Goal: Information Seeking & Learning: Learn about a topic

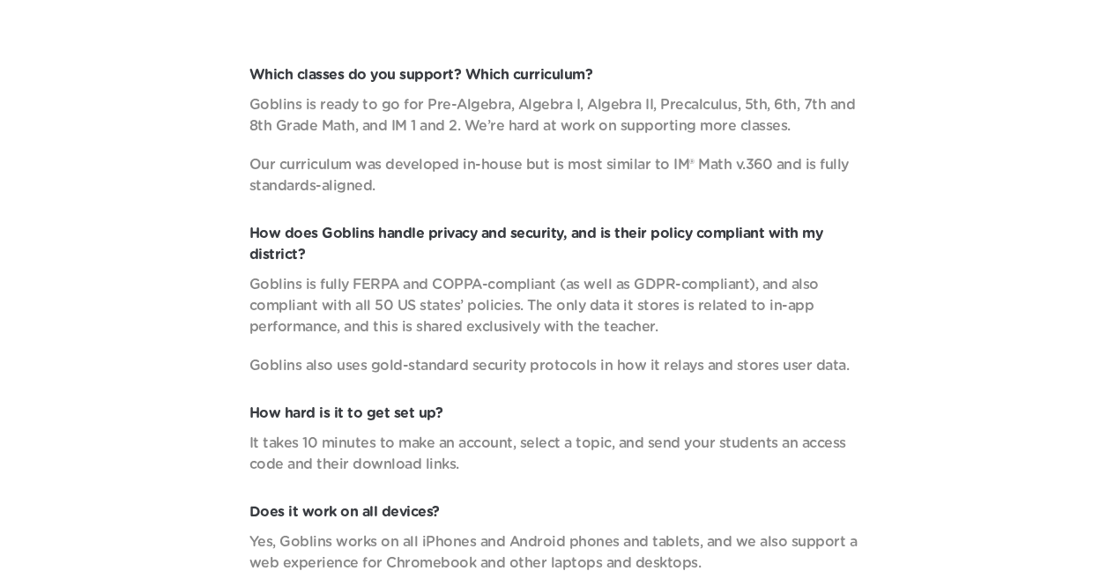
scroll to position [5603, 0]
click at [727, 169] on p "Our curriculum was developed in-house but is most similar to IM® Math v.360 and…" at bounding box center [558, 174] width 617 height 42
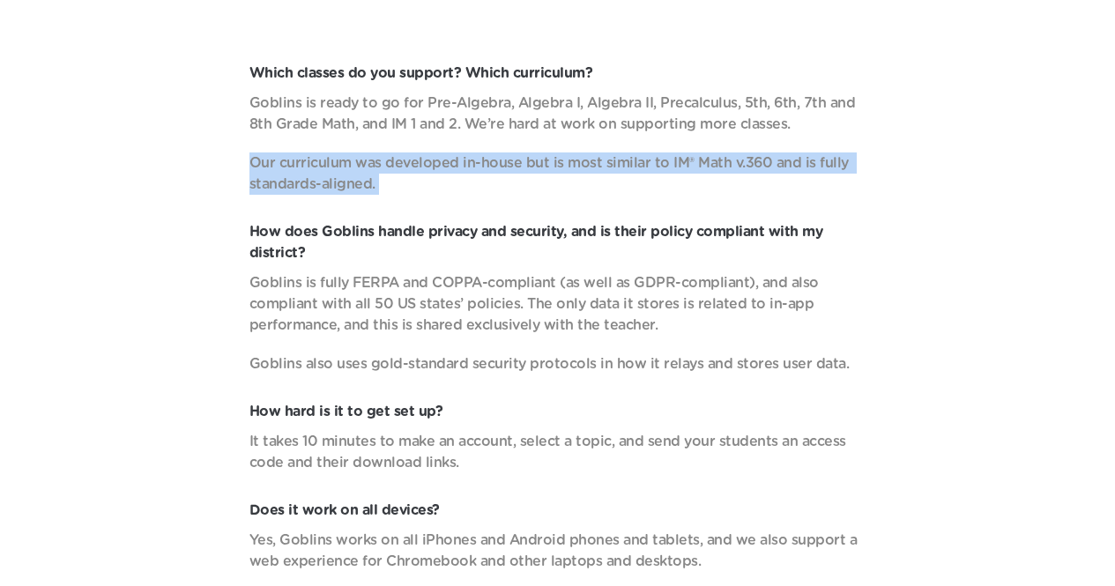
click at [727, 169] on p "Our curriculum was developed in-house but is most similar to IM® Math v.360 and…" at bounding box center [558, 174] width 617 height 42
drag, startPoint x: 380, startPoint y: 190, endPoint x: 245, endPoint y: 164, distance: 137.5
click at [245, 164] on div "Which classes do you support? Which curriculum? Goblins is ready to go for Pre-…" at bounding box center [557, 427] width 1045 height 728
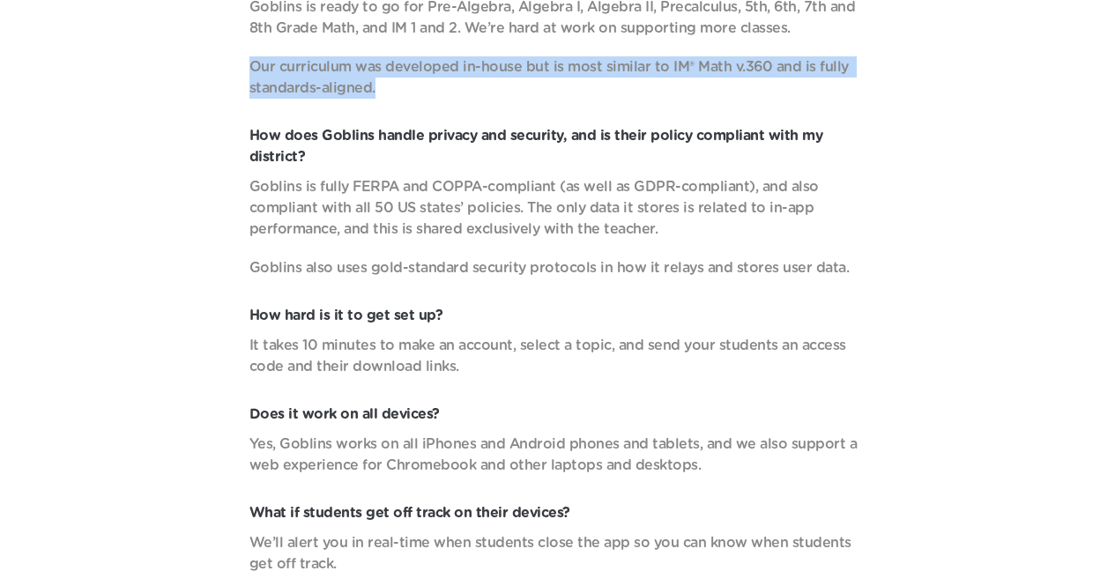
scroll to position [5700, 0]
copy p "Our curriculum was developed in-house but is most similar to IM® Math v.360 and…"
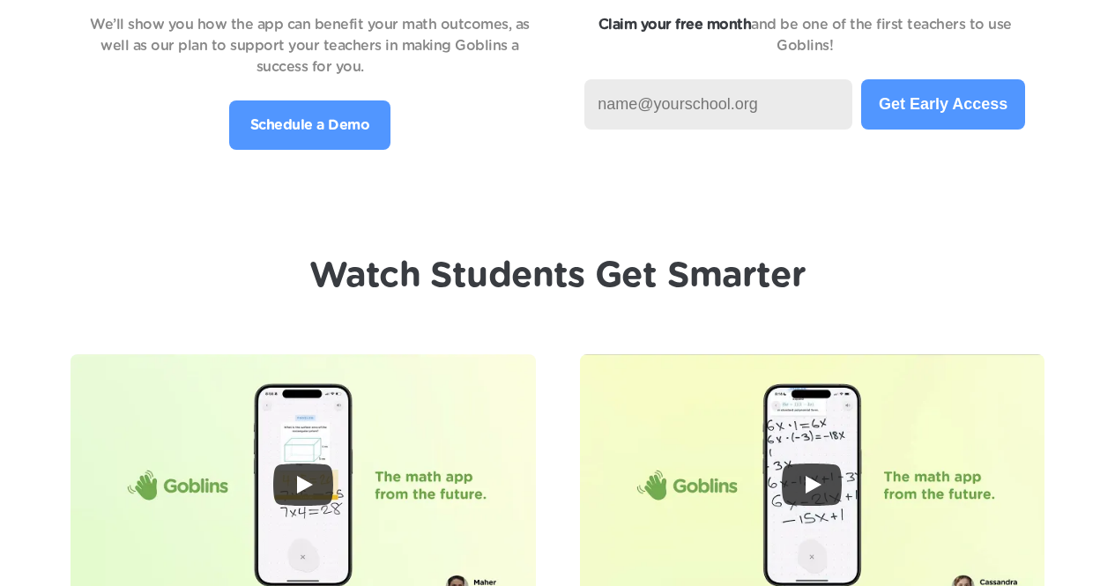
scroll to position [3829, 0]
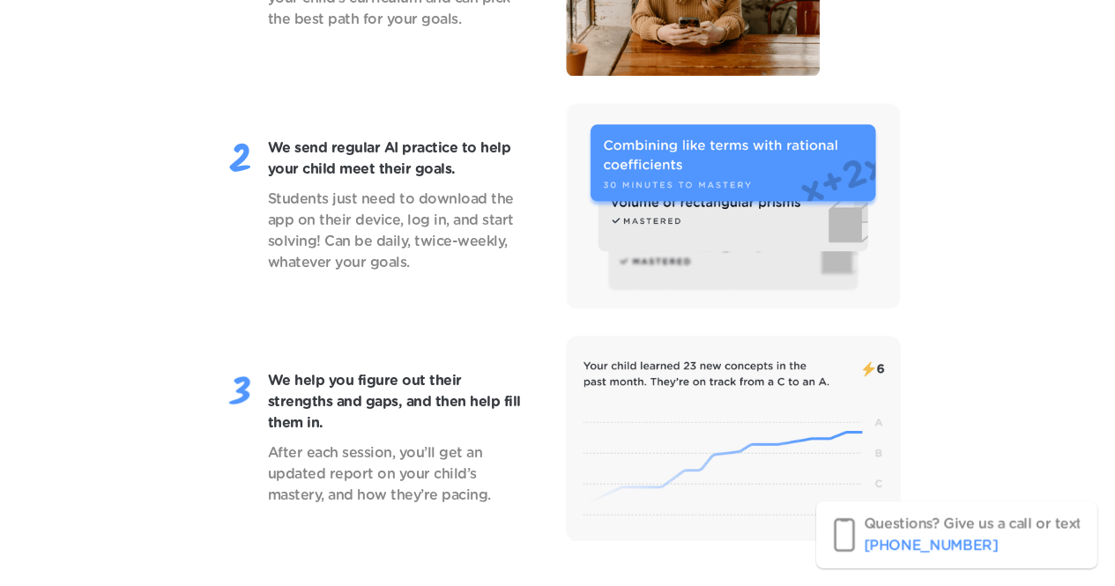
scroll to position [1591, 0]
